Goal: Use online tool/utility: Utilize a website feature to perform a specific function

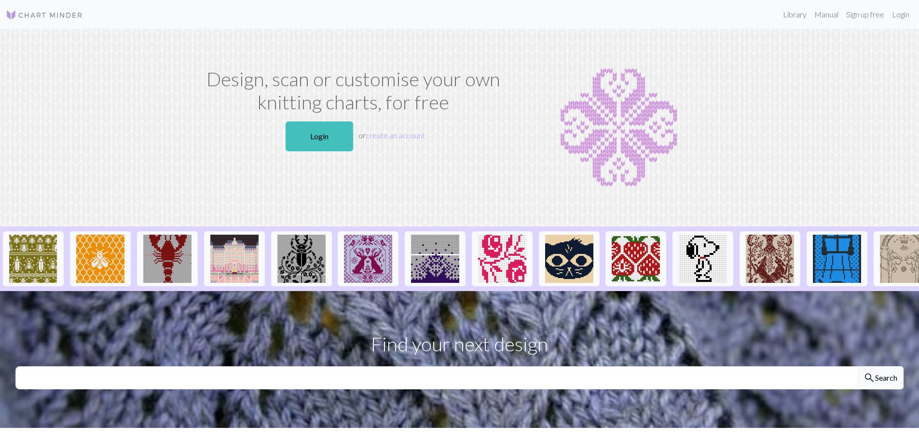
drag, startPoint x: 325, startPoint y: 139, endPoint x: 45, endPoint y: 99, distance: 283.0
click at [325, 139] on link "Login" at bounding box center [319, 137] width 68 height 30
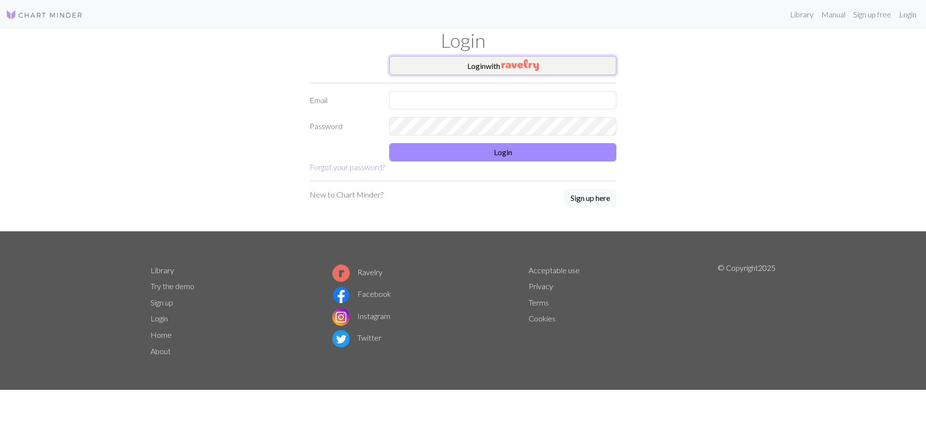
drag, startPoint x: 501, startPoint y: 62, endPoint x: 491, endPoint y: 65, distance: 10.4
click at [500, 63] on button "Login with" at bounding box center [502, 65] width 227 height 19
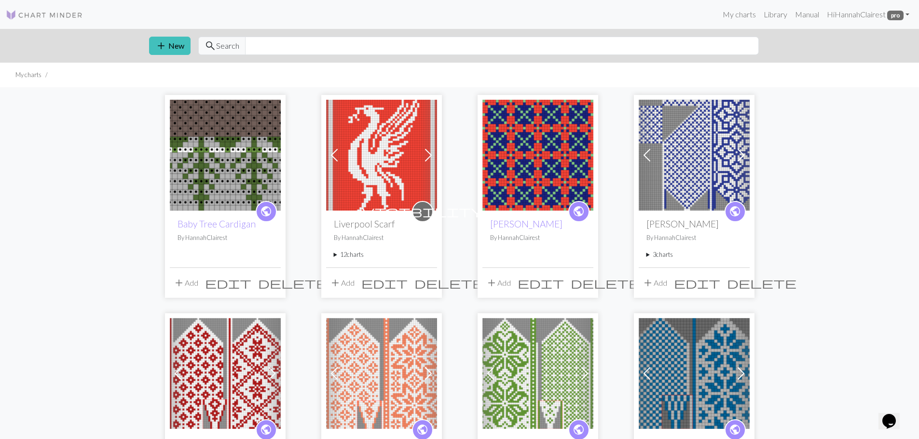
click at [206, 166] on img at bounding box center [225, 155] width 111 height 111
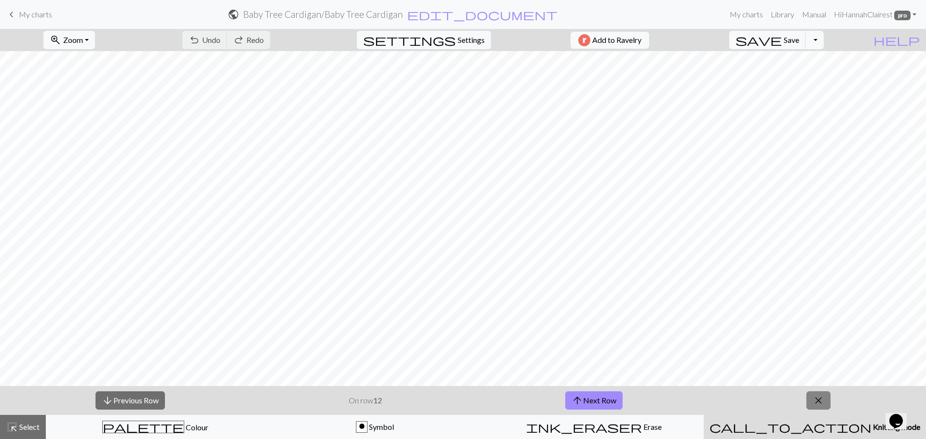
click at [821, 398] on span "close" at bounding box center [818, 401] width 12 height 14
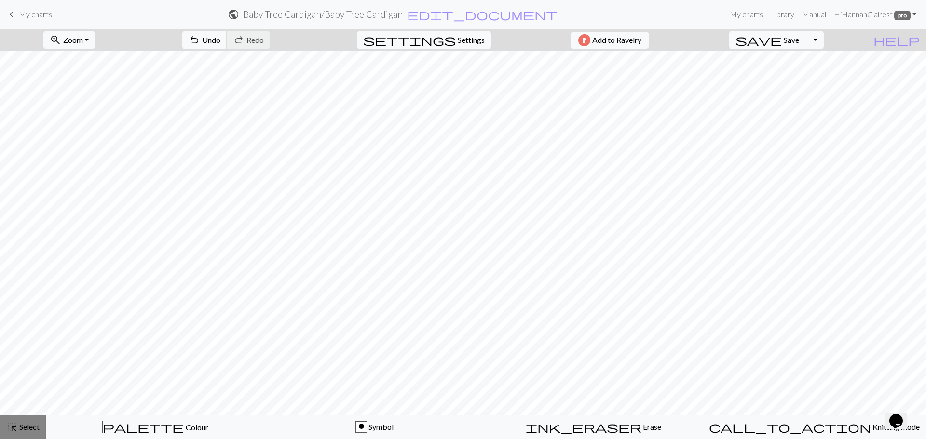
click at [27, 429] on span "Select" at bounding box center [29, 426] width 22 height 9
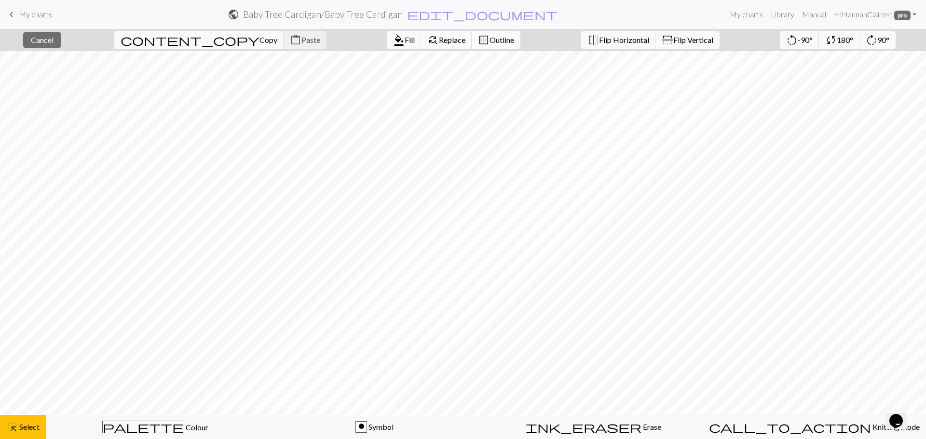
click at [489, 39] on span "Outline" at bounding box center [501, 39] width 25 height 9
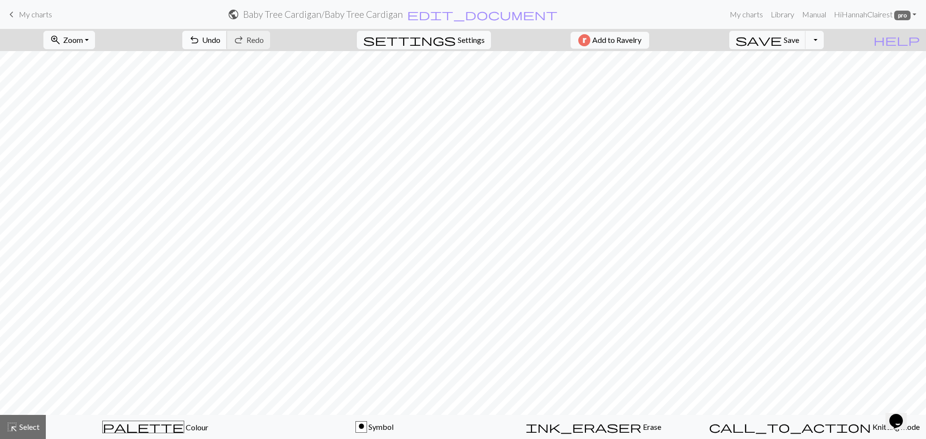
click at [220, 39] on span "Undo" at bounding box center [211, 39] width 18 height 9
click at [36, 427] on span "Select" at bounding box center [29, 426] width 22 height 9
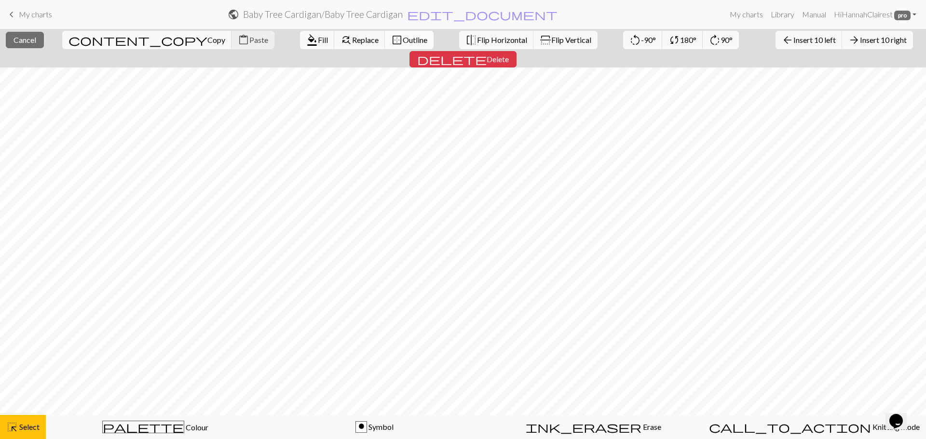
click at [385, 45] on button "border_outer Outline" at bounding box center [409, 40] width 49 height 18
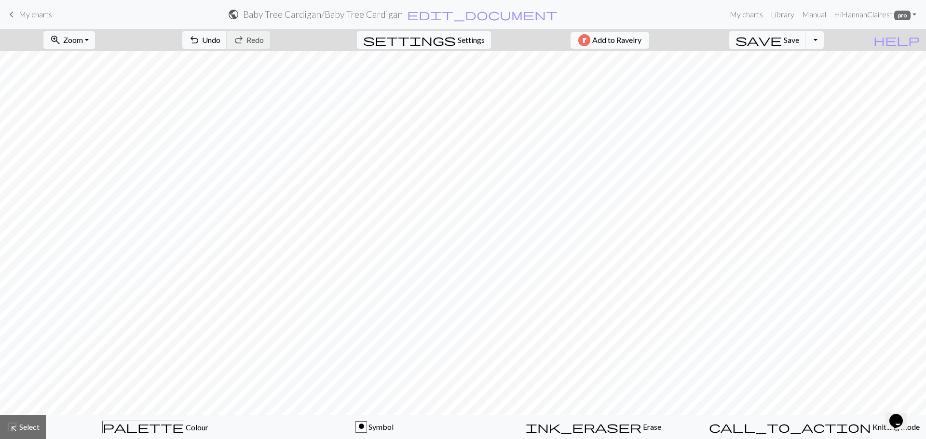
click at [473, 41] on span "Settings" at bounding box center [471, 40] width 27 height 12
select select "aran"
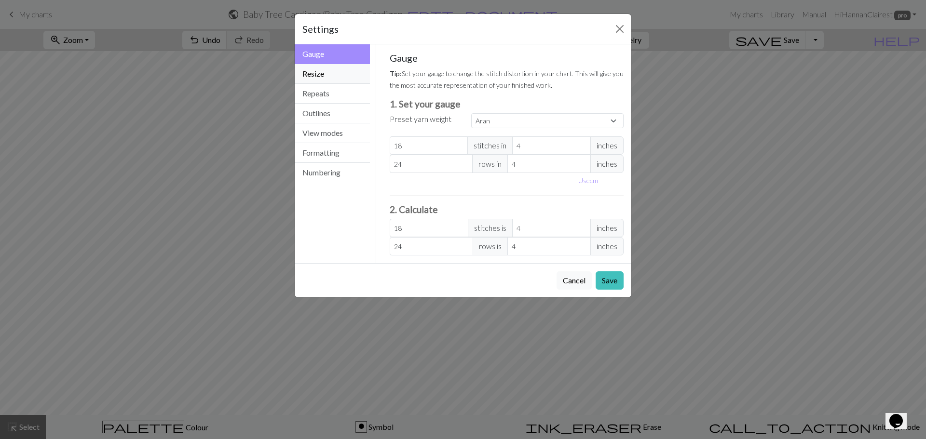
click at [320, 71] on button "Resize" at bounding box center [332, 74] width 75 height 20
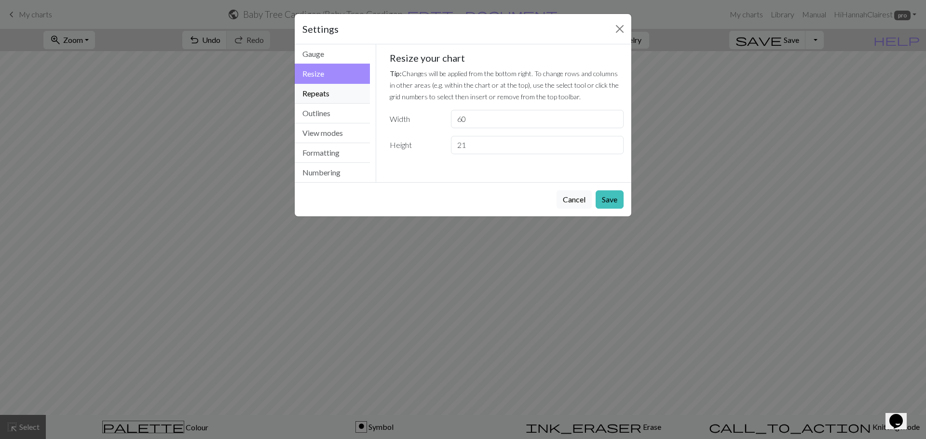
click at [326, 96] on button "Repeats" at bounding box center [332, 94] width 75 height 20
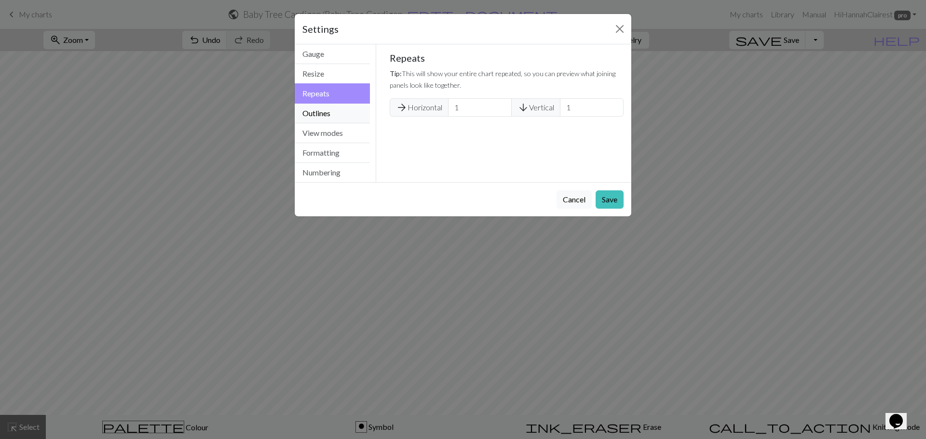
click at [325, 118] on button "Outlines" at bounding box center [332, 114] width 75 height 20
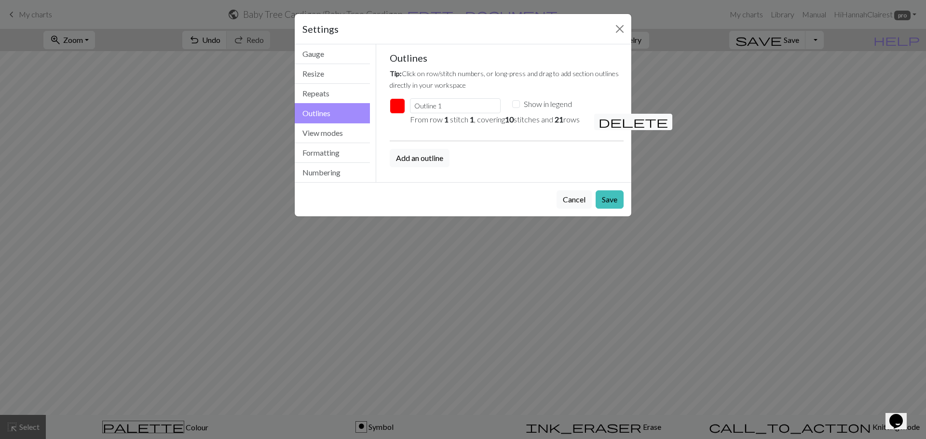
click at [395, 105] on button "button" at bounding box center [397, 105] width 15 height 15
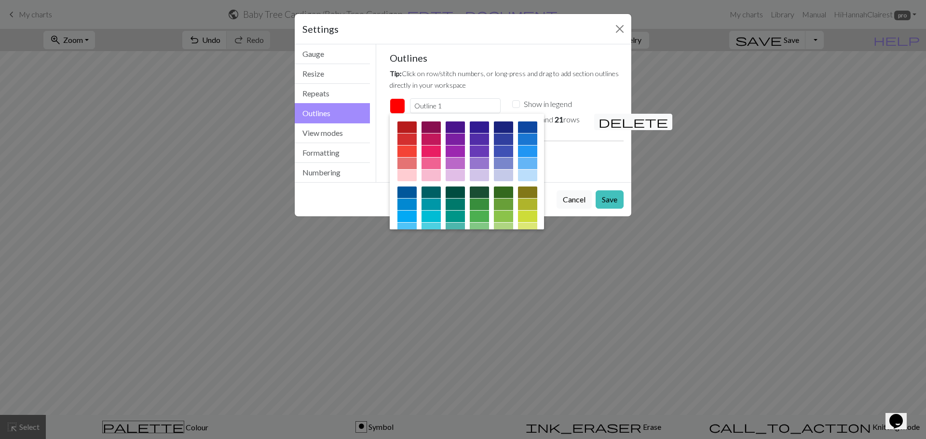
click at [395, 105] on button "button" at bounding box center [397, 105] width 15 height 15
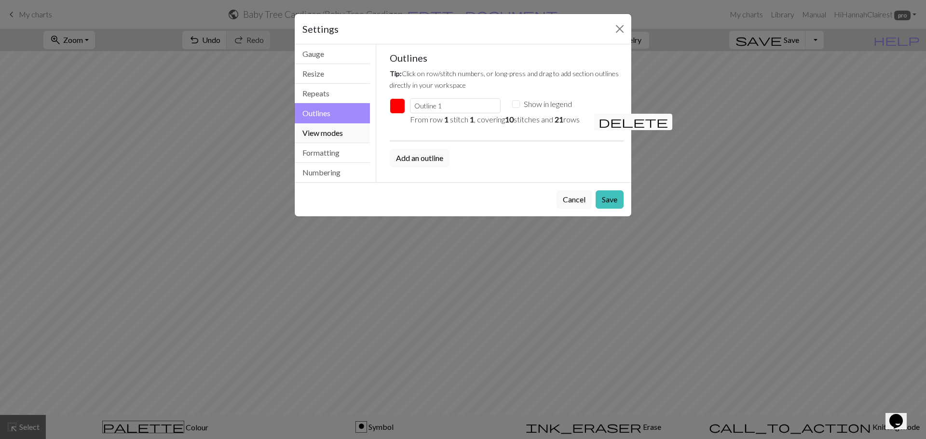
click at [351, 134] on button "View modes" at bounding box center [332, 133] width 75 height 20
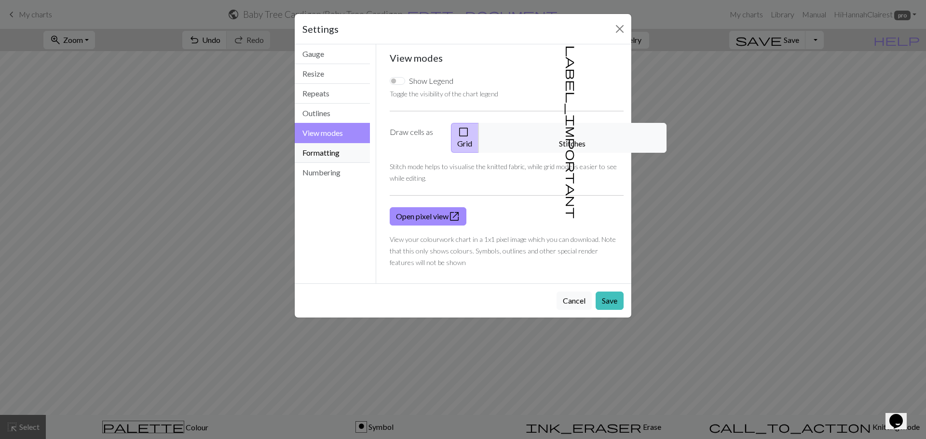
click at [349, 161] on button "Formatting" at bounding box center [332, 153] width 75 height 20
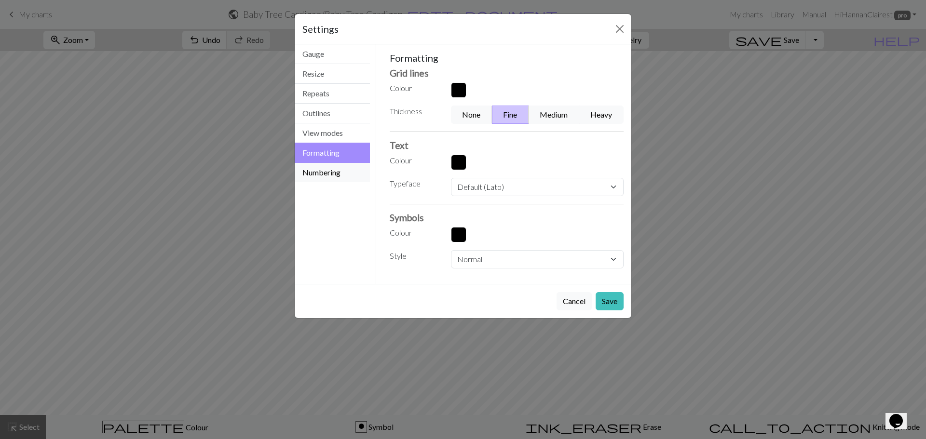
click at [343, 175] on button "Numbering" at bounding box center [332, 172] width 75 height 19
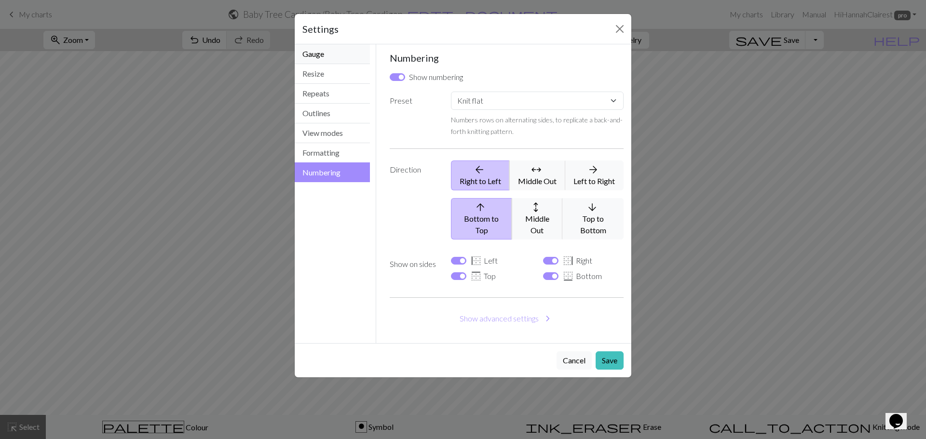
click at [334, 57] on button "Gauge" at bounding box center [332, 54] width 75 height 20
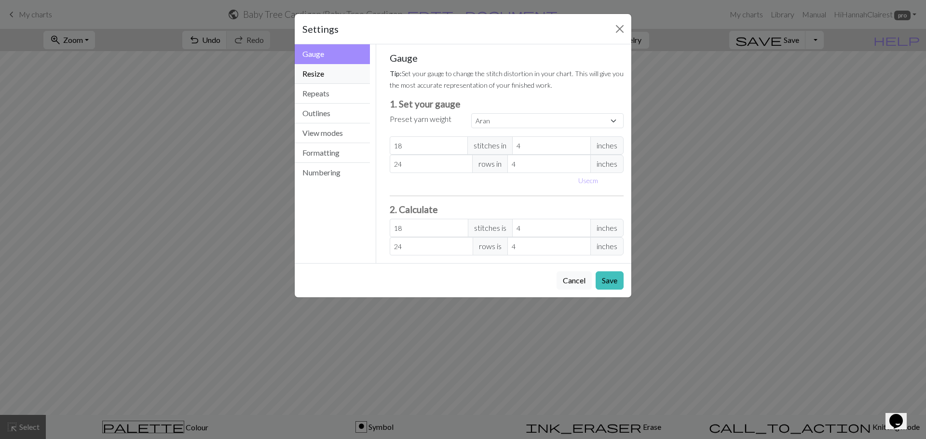
click at [321, 69] on button "Resize" at bounding box center [332, 74] width 75 height 20
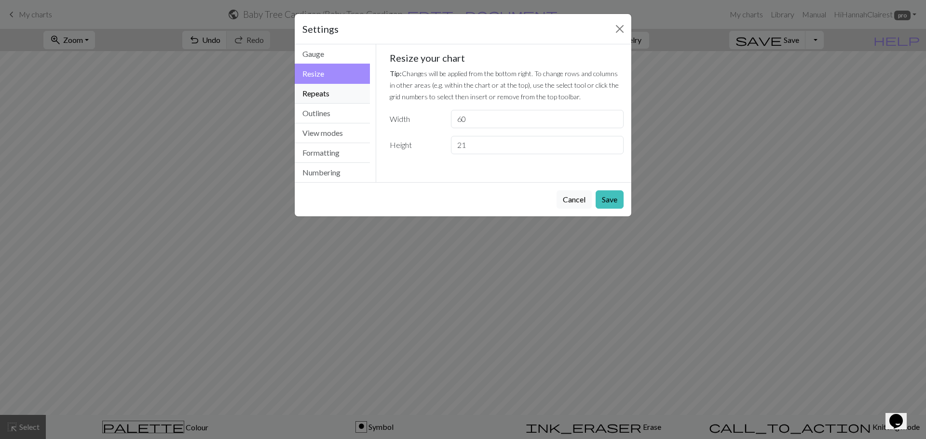
click at [328, 87] on button "Repeats" at bounding box center [332, 94] width 75 height 20
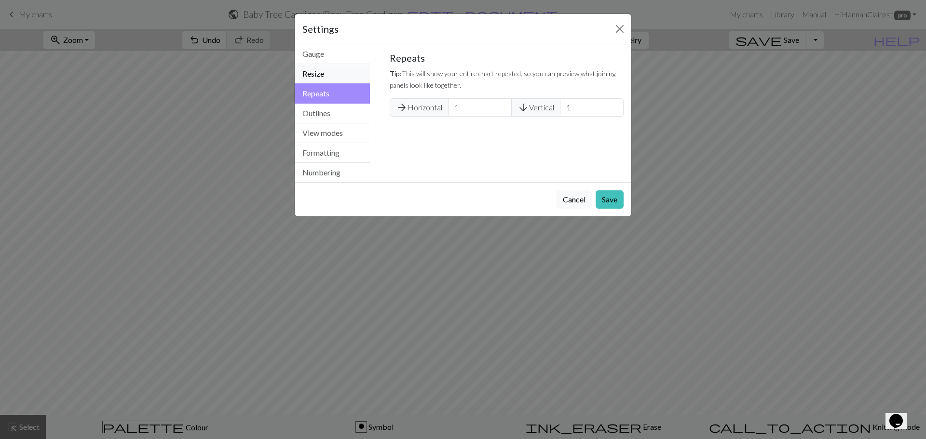
click at [330, 81] on button "Resize" at bounding box center [332, 74] width 75 height 20
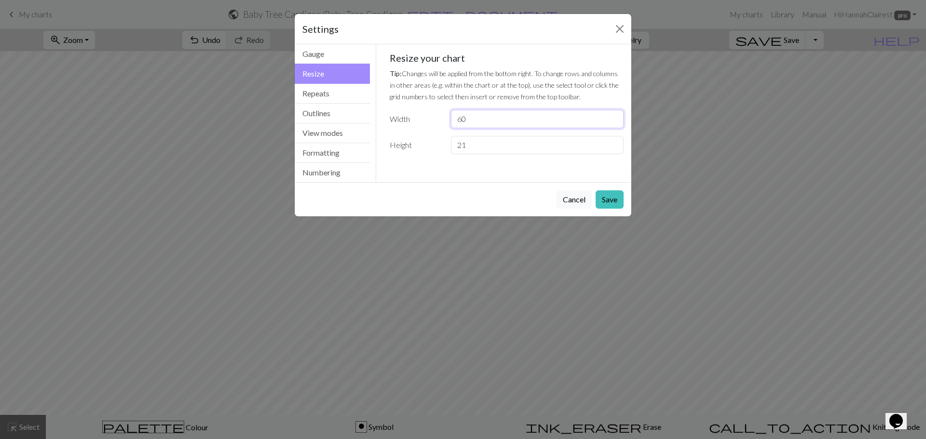
click at [459, 119] on input "60" at bounding box center [537, 119] width 173 height 18
type input "20"
click at [622, 197] on button "Save" at bounding box center [609, 199] width 28 height 18
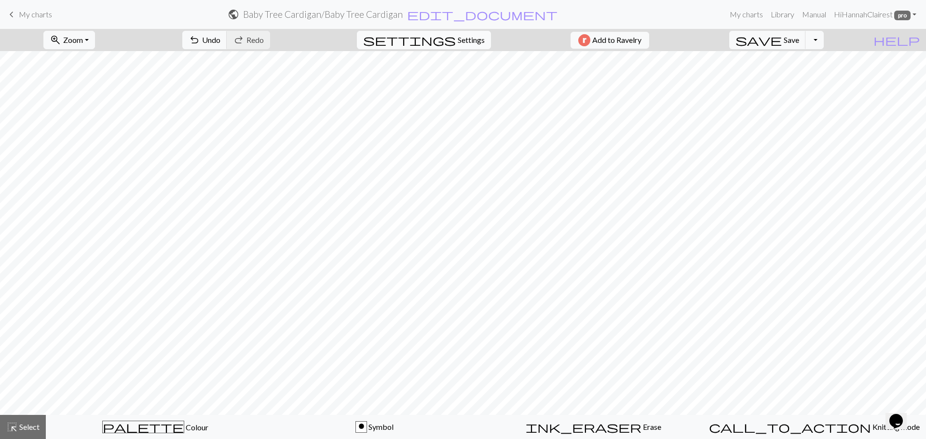
click at [469, 42] on span "Settings" at bounding box center [471, 40] width 27 height 12
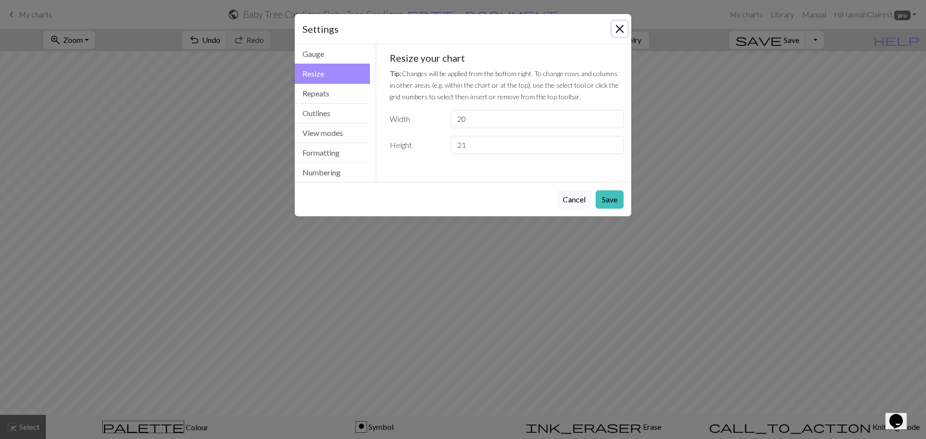
drag, startPoint x: 621, startPoint y: 26, endPoint x: 551, endPoint y: 146, distance: 139.3
click at [621, 27] on button "Close" at bounding box center [619, 28] width 15 height 15
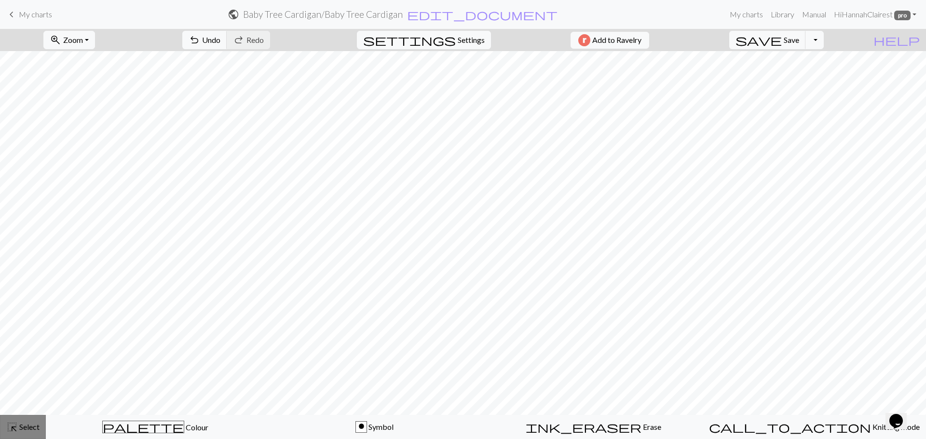
click at [37, 428] on span "Select" at bounding box center [29, 426] width 22 height 9
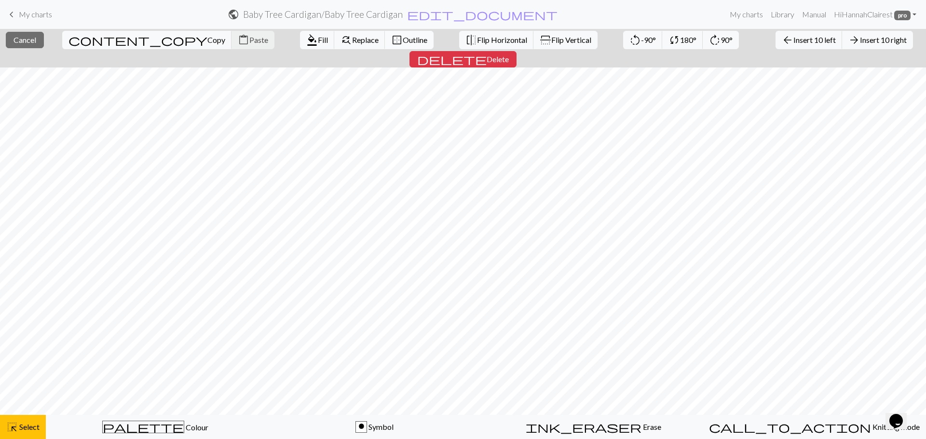
click at [403, 43] on span "Outline" at bounding box center [415, 39] width 25 height 9
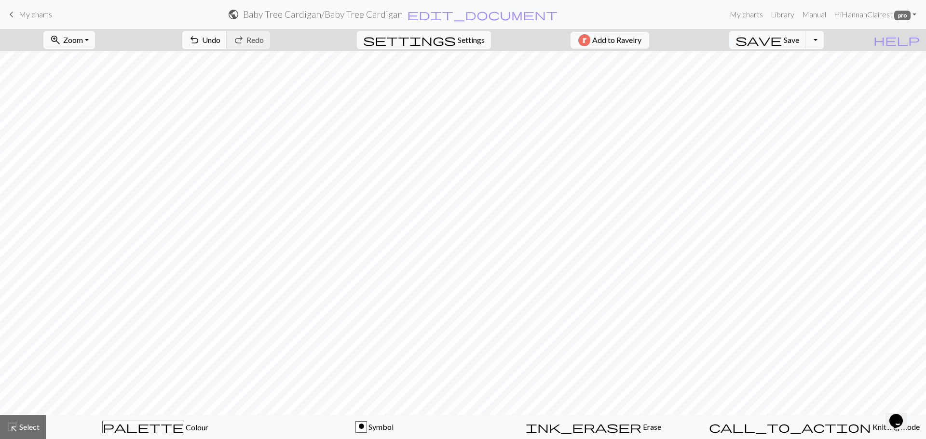
click at [200, 38] on span "undo" at bounding box center [195, 40] width 12 height 14
click at [264, 42] on span "Redo" at bounding box center [254, 39] width 17 height 9
click at [782, 44] on span "save" at bounding box center [758, 40] width 46 height 14
